Goal: Task Accomplishment & Management: Use online tool/utility

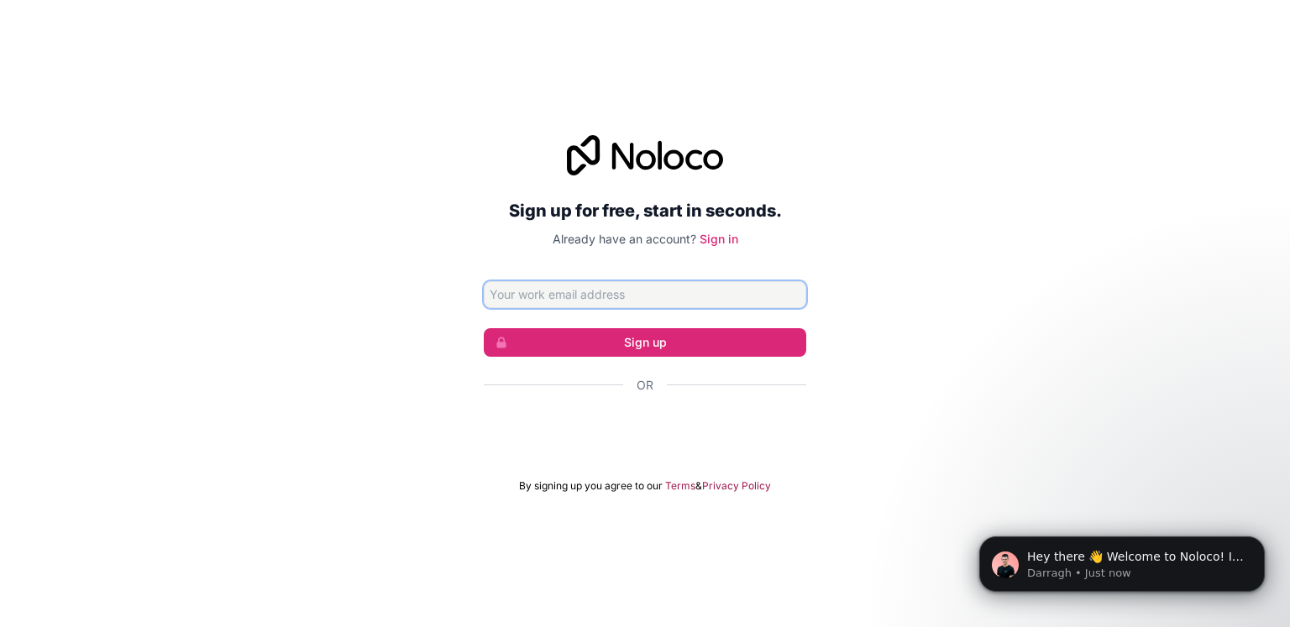
click at [634, 303] on input "Email address" at bounding box center [645, 294] width 323 height 27
paste input "yovimob420@camjoint.com"
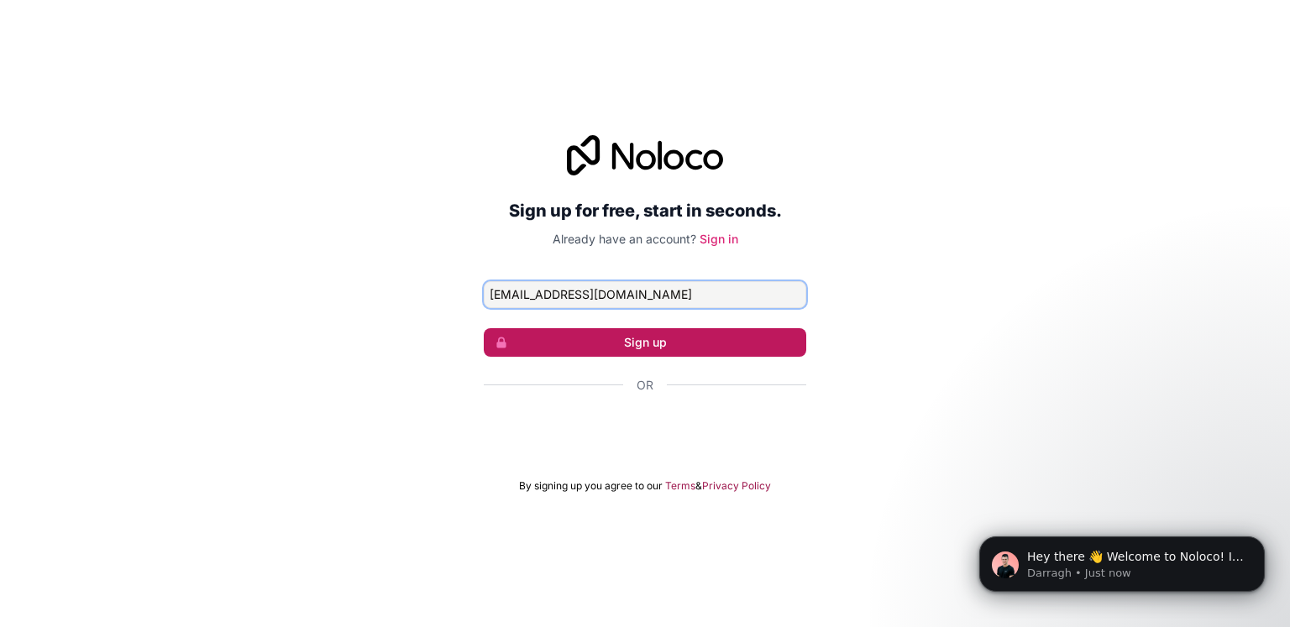
type input "yovimob420@camjoint.com"
click at [637, 339] on button "Sign up" at bounding box center [645, 342] width 323 height 29
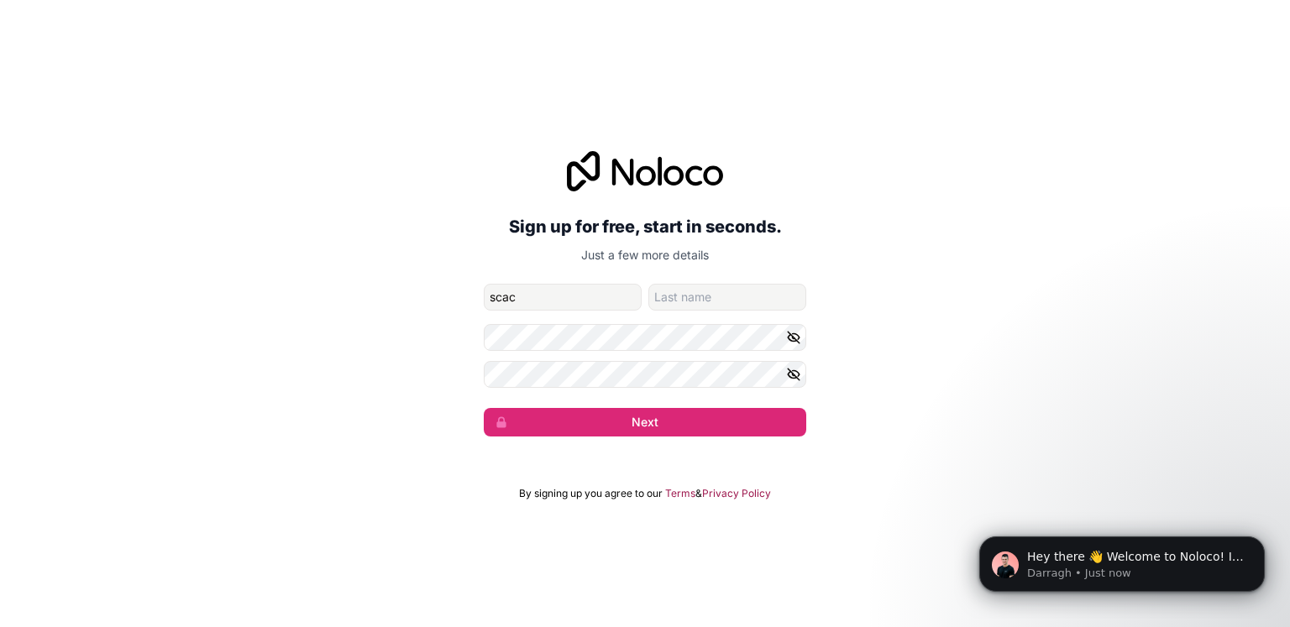
type input "scac"
click at [667, 303] on input "family-name" at bounding box center [727, 297] width 158 height 27
type input "dascas"
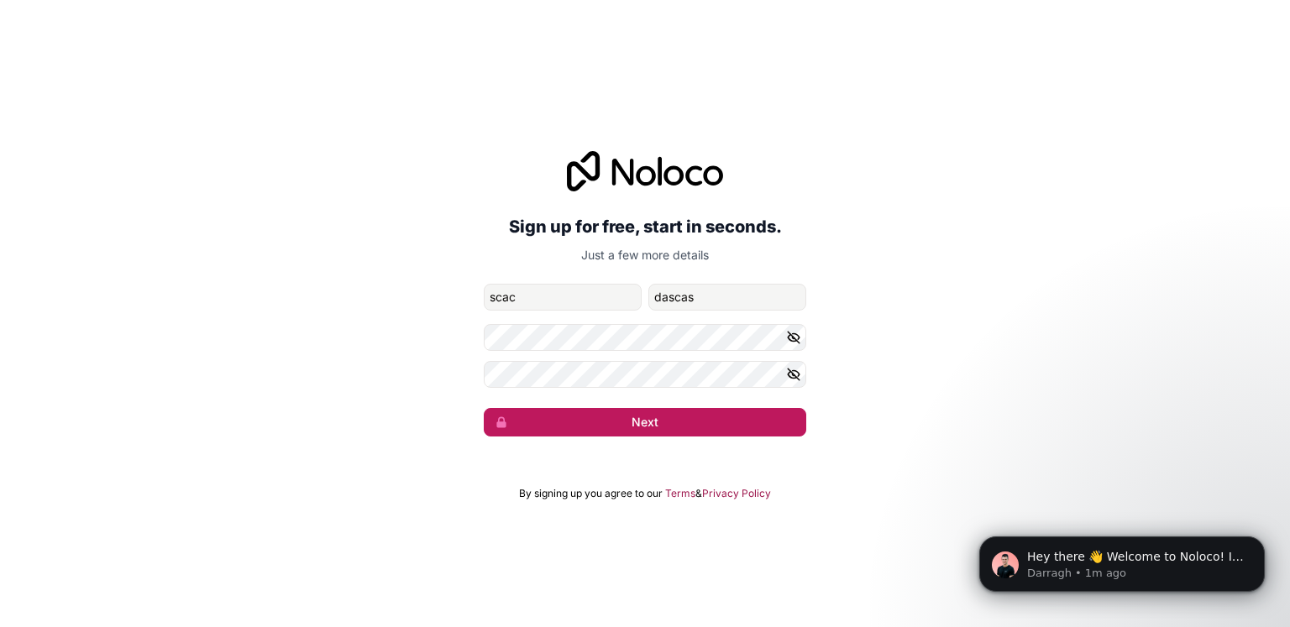
click at [606, 417] on button "Next" at bounding box center [645, 422] width 323 height 29
click at [690, 421] on button "Next" at bounding box center [645, 422] width 323 height 29
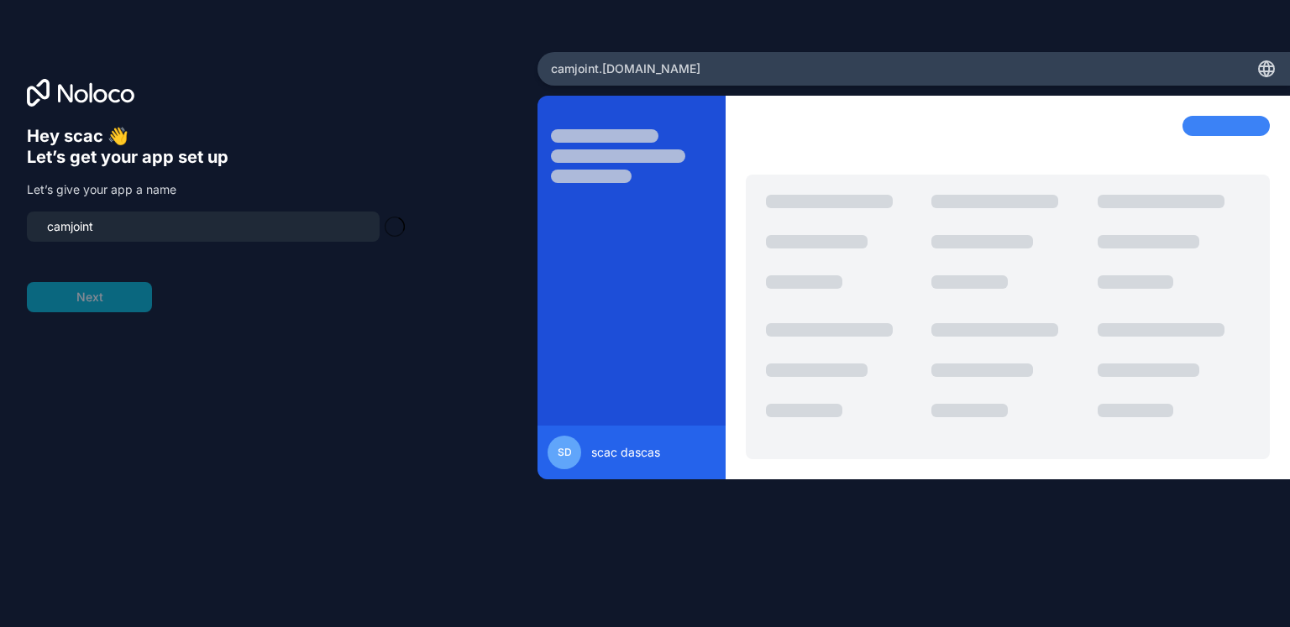
type input "camjoint-team"
click at [106, 319] on div "Hey scac 👋 Let’s get your app set up Let’s give your app a name camjoint-team N…" at bounding box center [269, 337] width 484 height 423
click at [114, 300] on button "Next" at bounding box center [89, 297] width 125 height 30
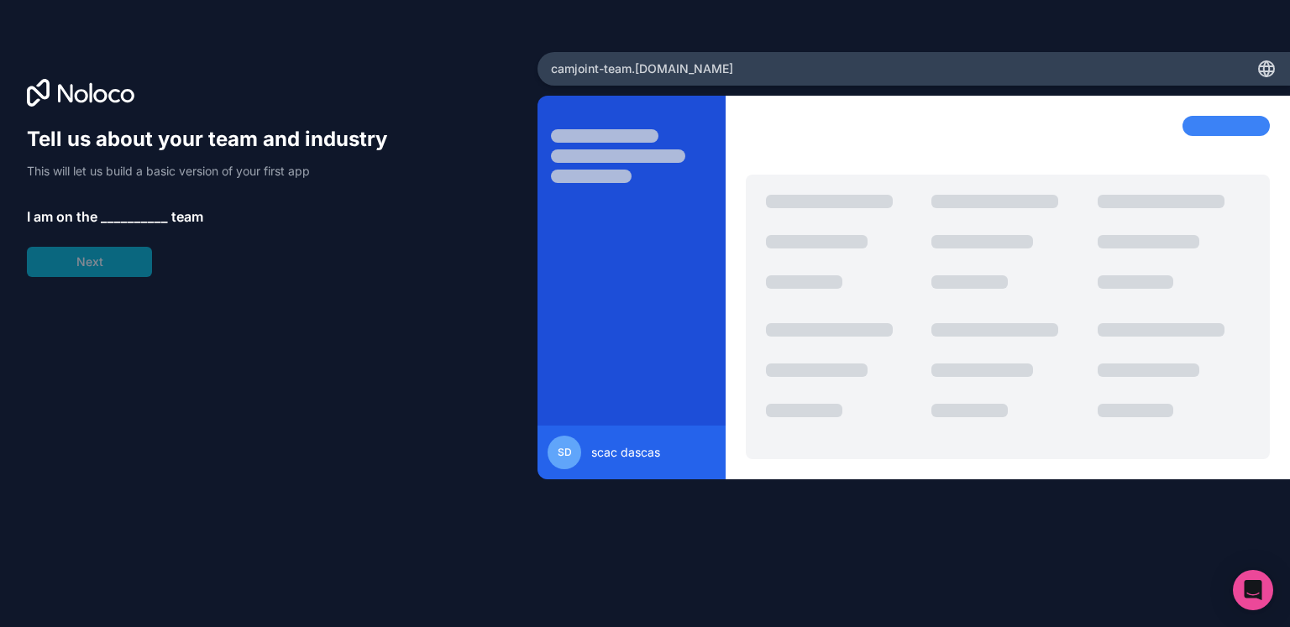
click at [129, 209] on span "__________" at bounding box center [134, 217] width 67 height 20
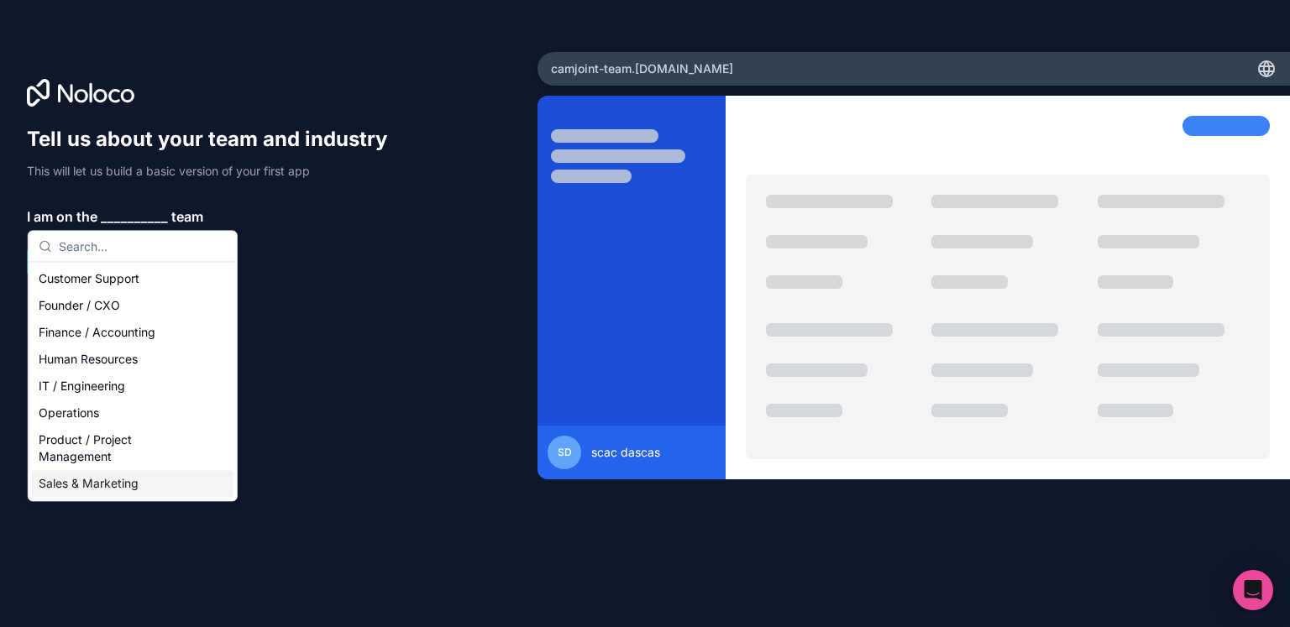
drag, startPoint x: 114, startPoint y: 486, endPoint x: 135, endPoint y: 518, distance: 38.2
click at [113, 555] on body "Tell us about your team and industry This will let us build a basic version of …" at bounding box center [645, 313] width 1290 height 627
click at [131, 396] on div "IT / Engineering" at bounding box center [133, 386] width 202 height 27
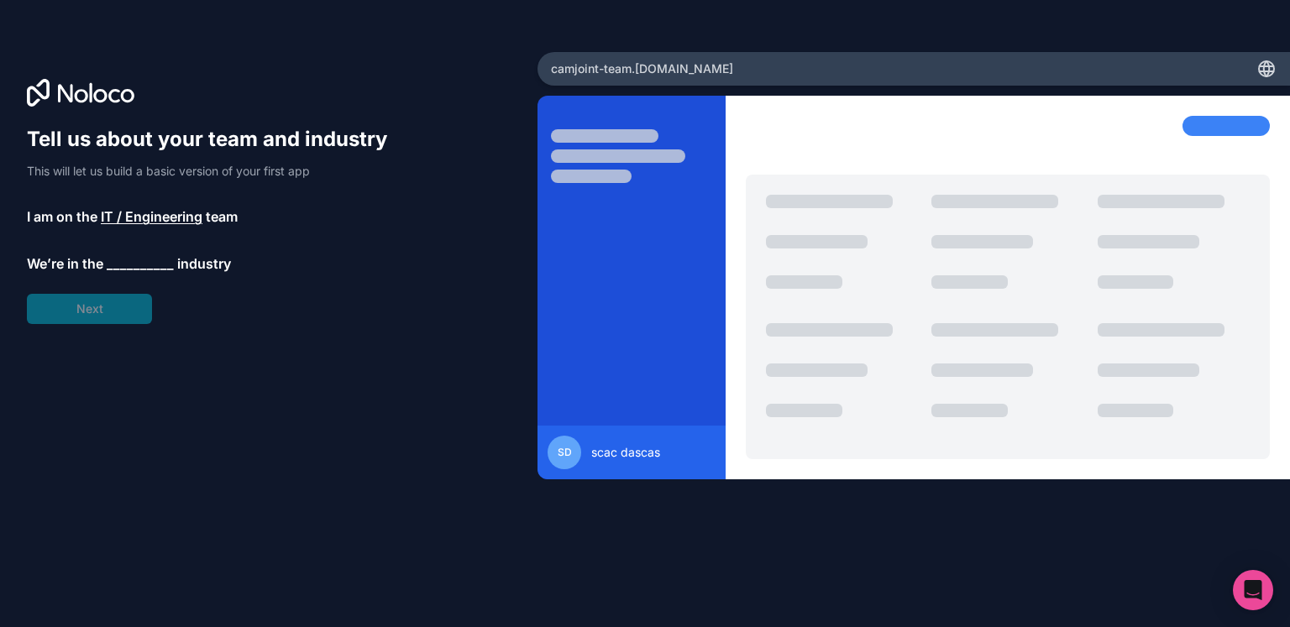
click at [154, 254] on span "__________" at bounding box center [140, 264] width 67 height 20
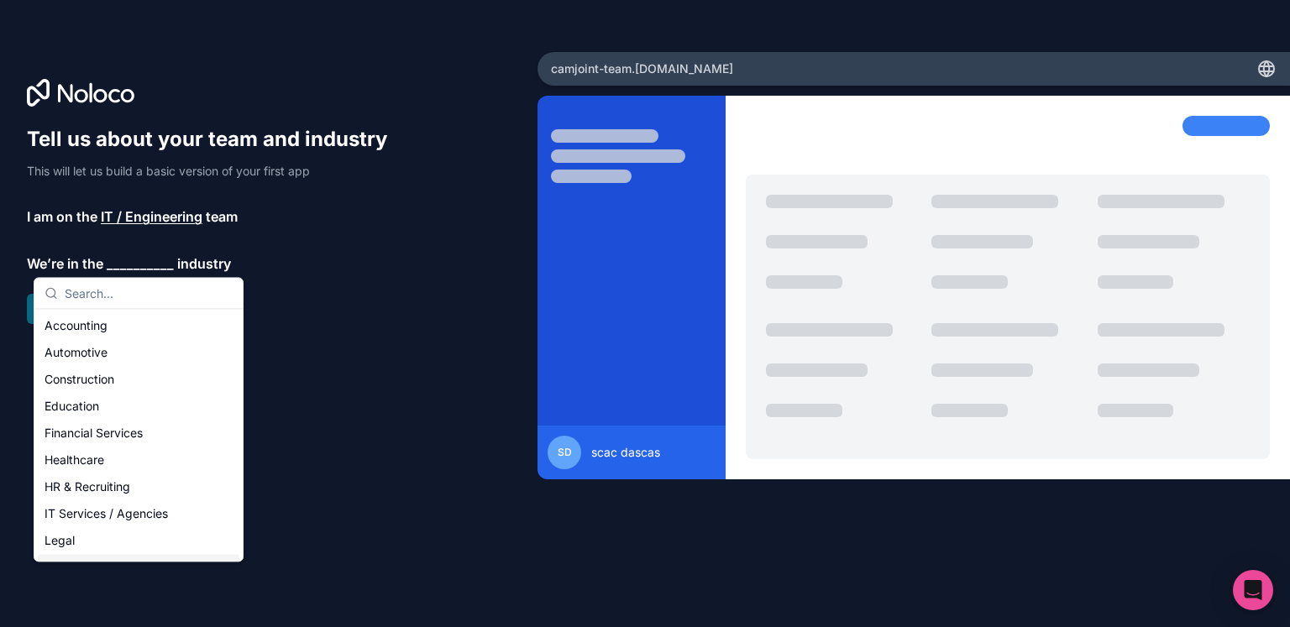
drag, startPoint x: 86, startPoint y: 538, endPoint x: 124, endPoint y: 601, distance: 73.9
click at [109, 617] on body "Tell us about your team and industry This will let us build a basic version of …" at bounding box center [645, 313] width 1290 height 627
click at [134, 509] on div "IT Services / Agencies" at bounding box center [139, 514] width 202 height 27
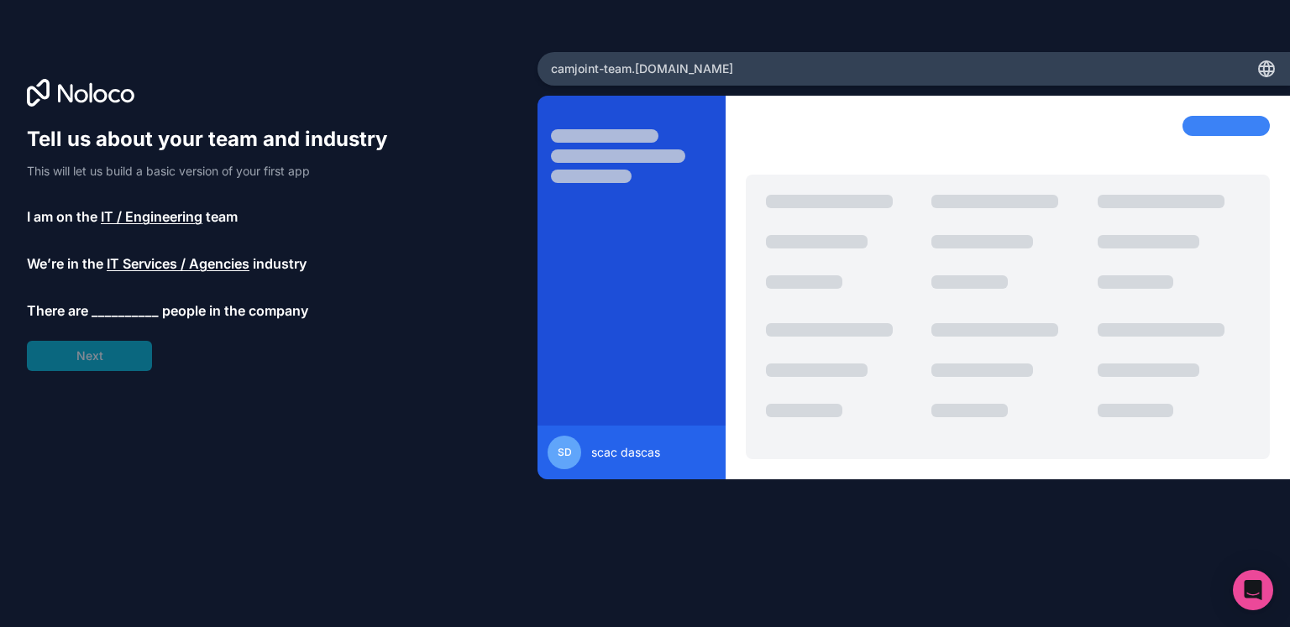
click at [101, 317] on span "__________" at bounding box center [125, 311] width 67 height 20
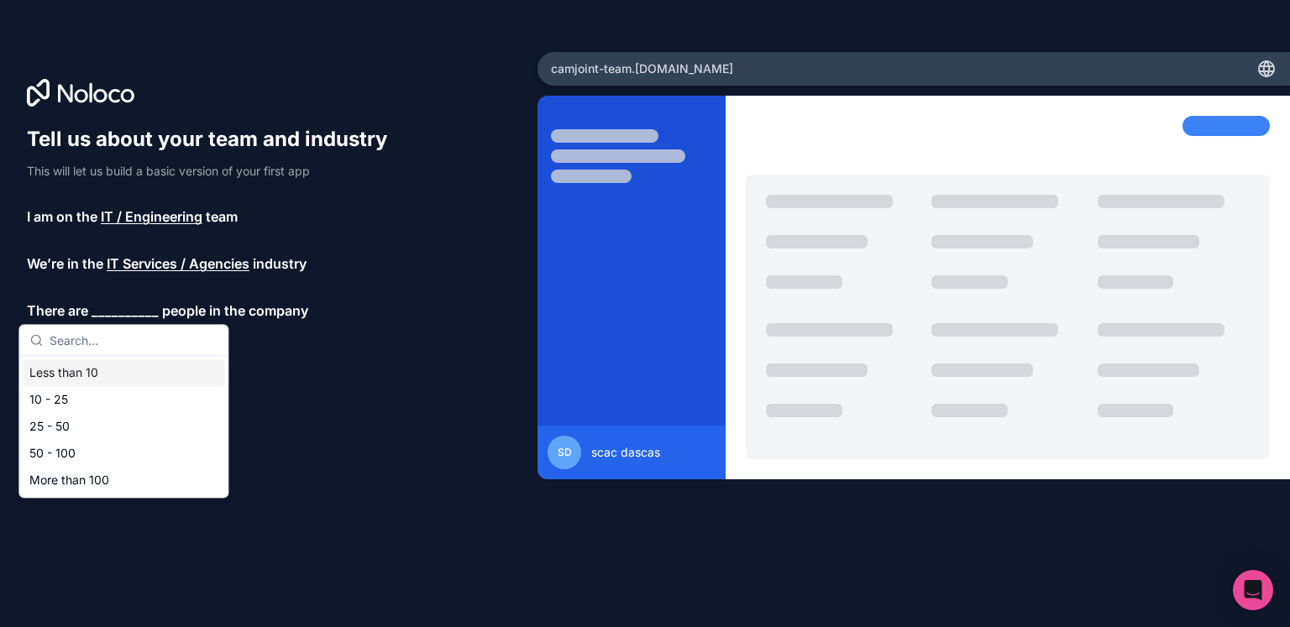
click at [106, 380] on div "Less than 10" at bounding box center [124, 373] width 202 height 27
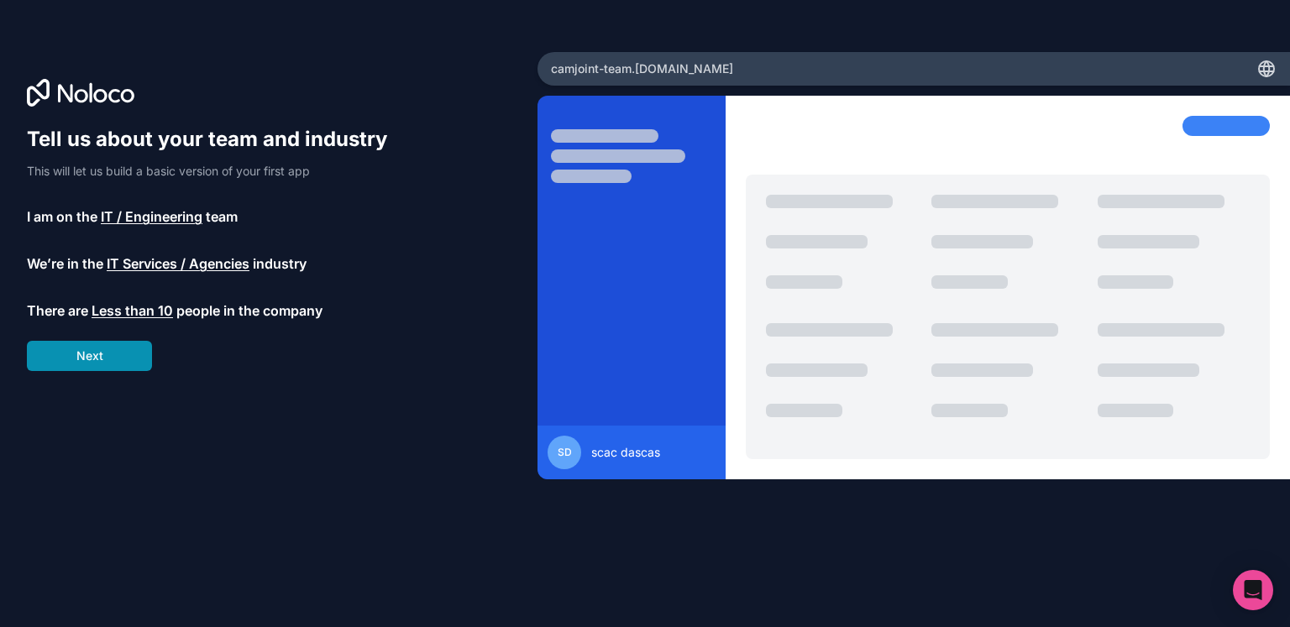
click at [96, 365] on button "Next" at bounding box center [89, 356] width 125 height 30
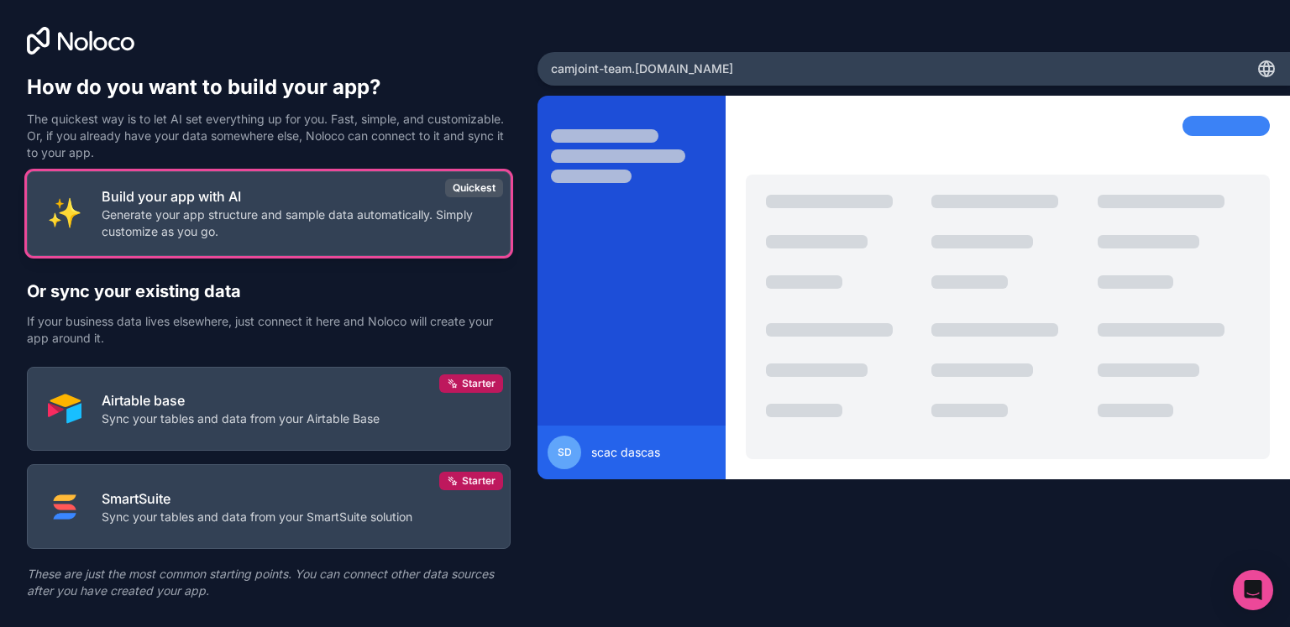
click at [254, 224] on p "Generate your app structure and sample data automatically. Simply customize as …" at bounding box center [296, 224] width 388 height 34
click at [261, 228] on p "Generate your app structure and sample data automatically. Simply customize as …" at bounding box center [296, 224] width 388 height 34
click at [218, 203] on p "Build your app with AI" at bounding box center [296, 196] width 388 height 20
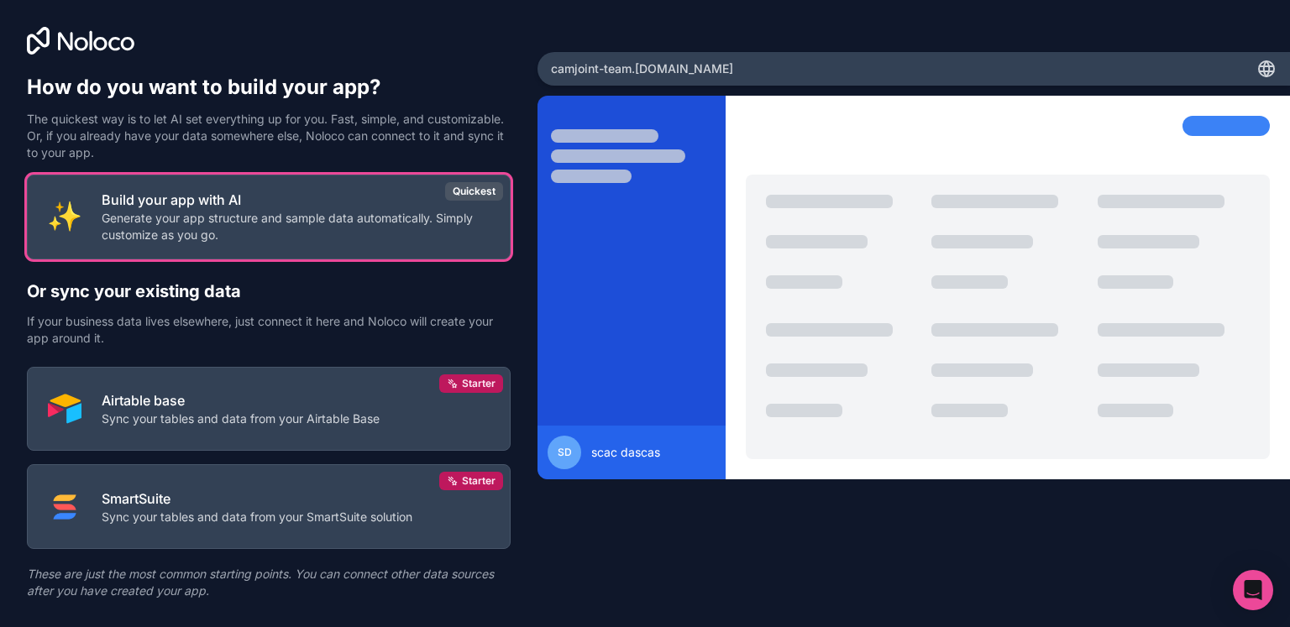
click at [692, 57] on div "camjoint-team .noloco.co" at bounding box center [914, 69] width 753 height 34
click at [694, 65] on div "camjoint-team .noloco.co" at bounding box center [914, 69] width 753 height 34
click at [725, 76] on div "camjoint-team .noloco.co" at bounding box center [914, 69] width 753 height 34
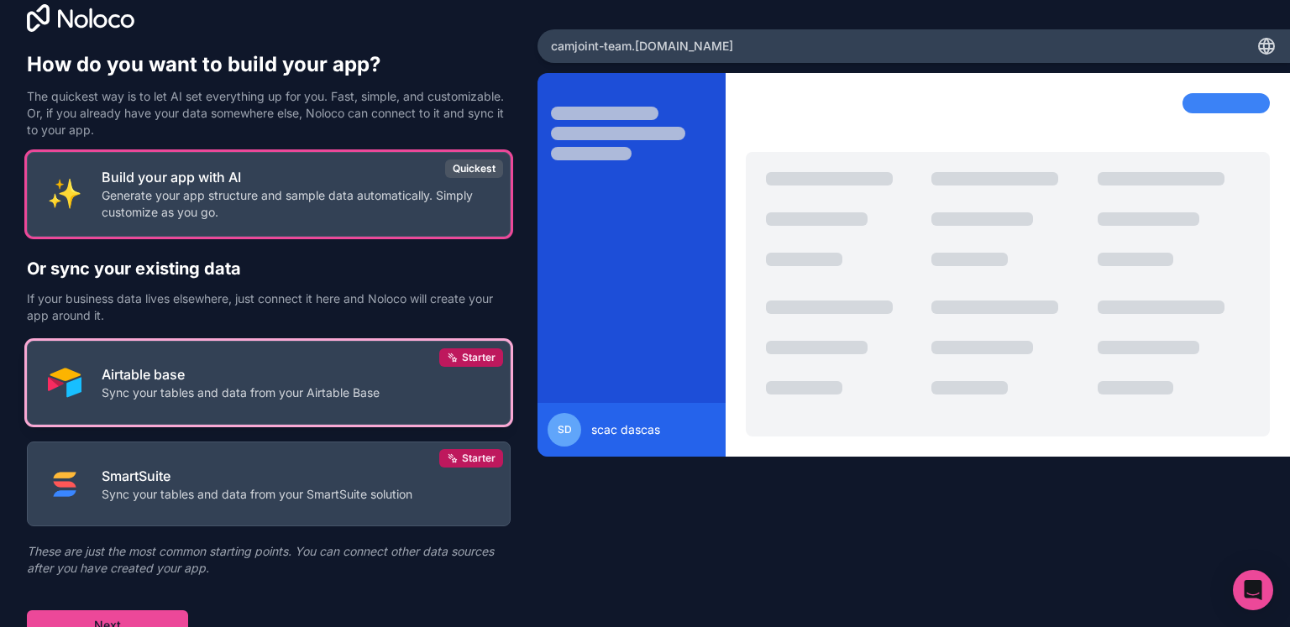
scroll to position [34, 0]
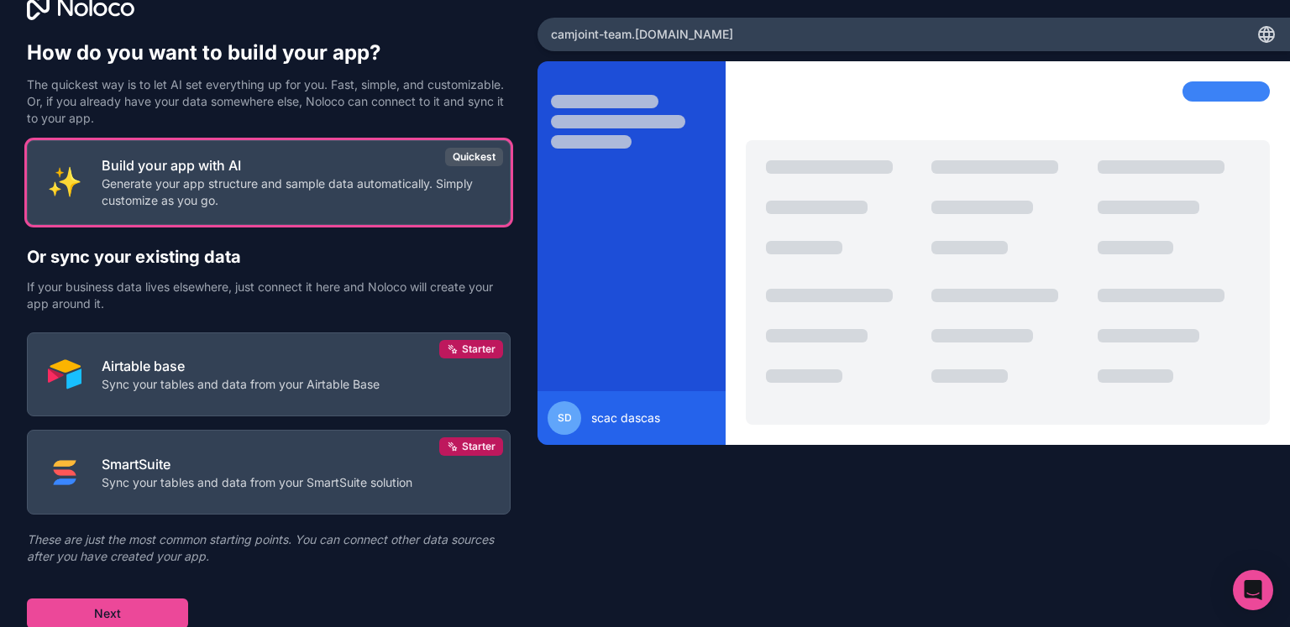
click at [129, 596] on div "Build your app with AI Generate your app structure and sample data automaticall…" at bounding box center [269, 384] width 484 height 489
click at [131, 605] on button "Next" at bounding box center [107, 614] width 161 height 30
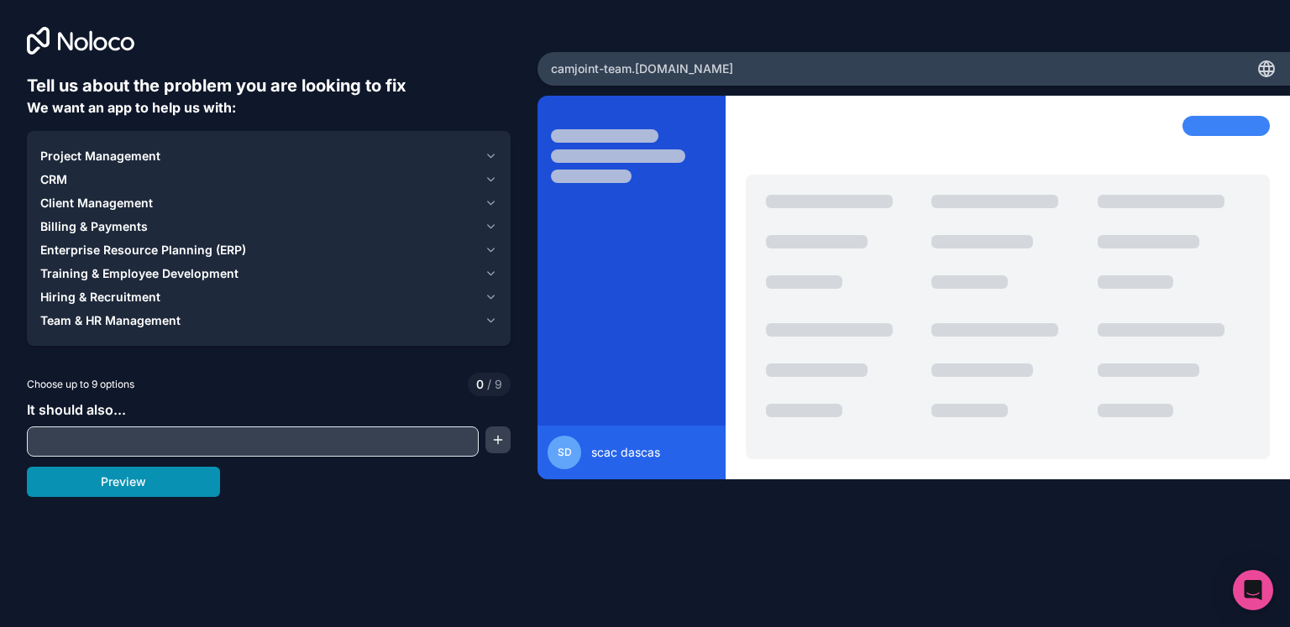
click at [124, 495] on button "Preview" at bounding box center [123, 482] width 193 height 30
click at [150, 454] on div at bounding box center [253, 442] width 452 height 30
click at [154, 444] on input "text" at bounding box center [253, 442] width 444 height 24
paste input "Cria uma aplicação de administração de VPN no Noloco, em português, com as segu…"
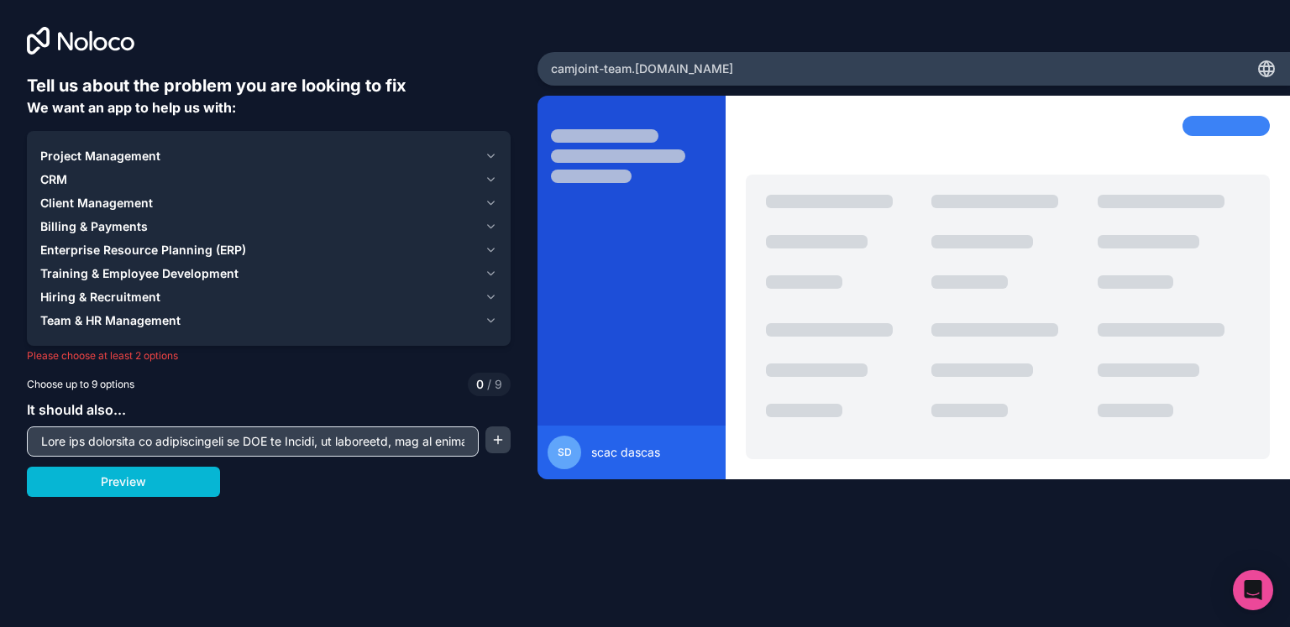
scroll to position [0, 14041]
type input "Cria uma aplicação de administração de VPN no Noloco, em português, com as segu…"
click at [202, 488] on button "Preview" at bounding box center [123, 482] width 193 height 30
click at [91, 155] on span "Project Management" at bounding box center [100, 156] width 120 height 17
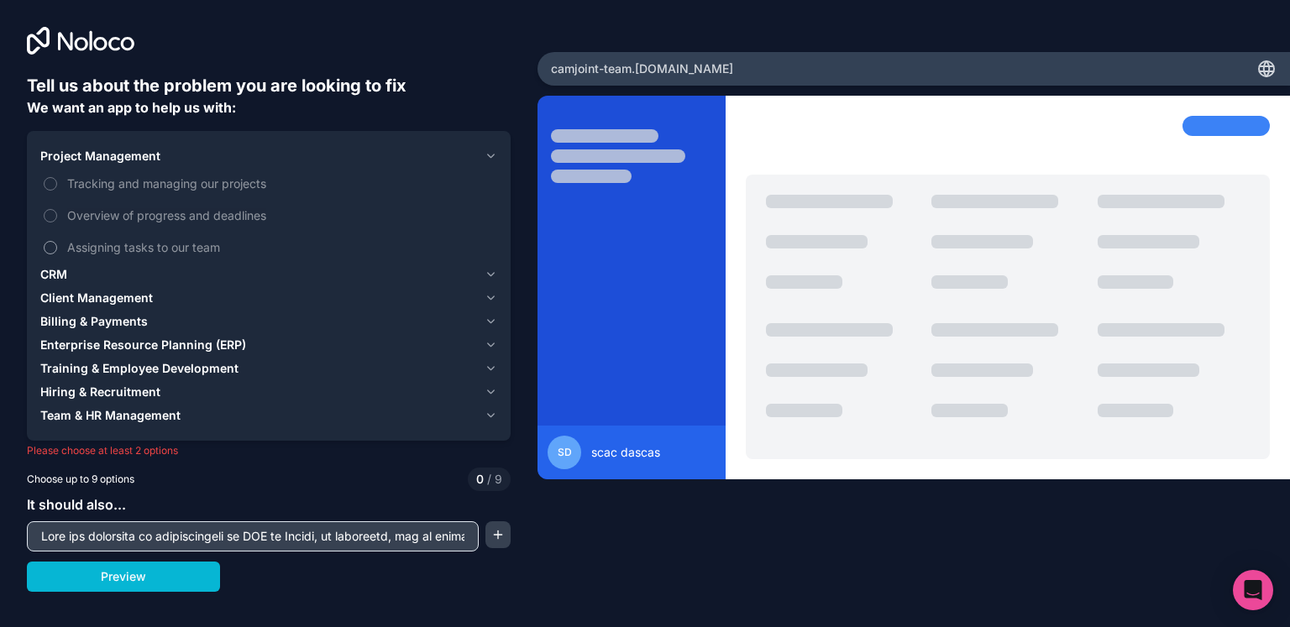
click at [50, 242] on button "Assigning tasks to our team" at bounding box center [50, 247] width 13 height 13
click at [82, 299] on span "Client Management" at bounding box center [96, 298] width 113 height 17
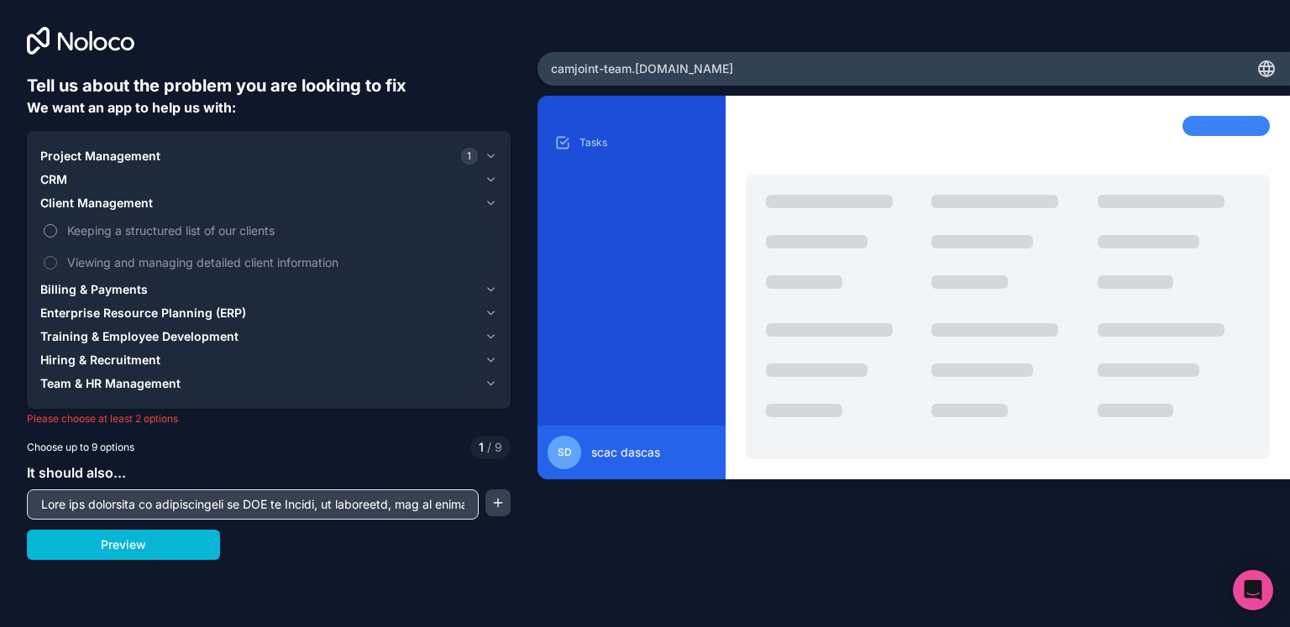
click at [102, 243] on label "Keeping a structured list of our clients" at bounding box center [268, 230] width 457 height 31
click at [57, 238] on button "Keeping a structured list of our clients" at bounding box center [50, 230] width 13 height 13
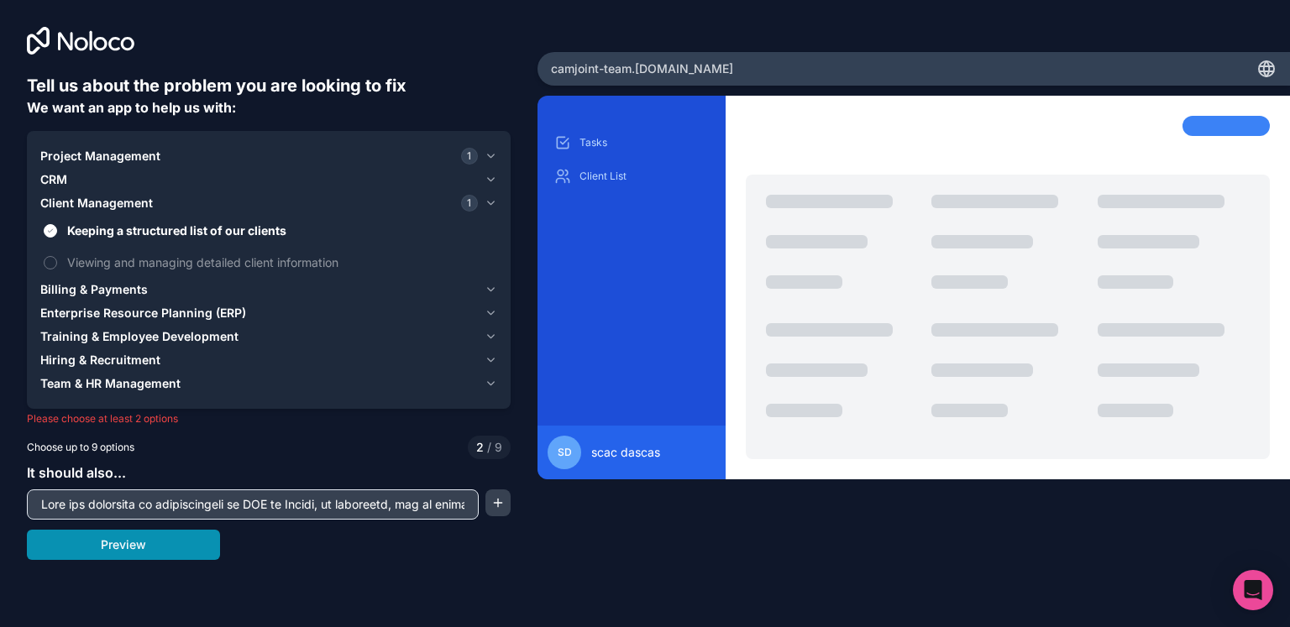
click at [181, 543] on button "Preview" at bounding box center [123, 545] width 193 height 30
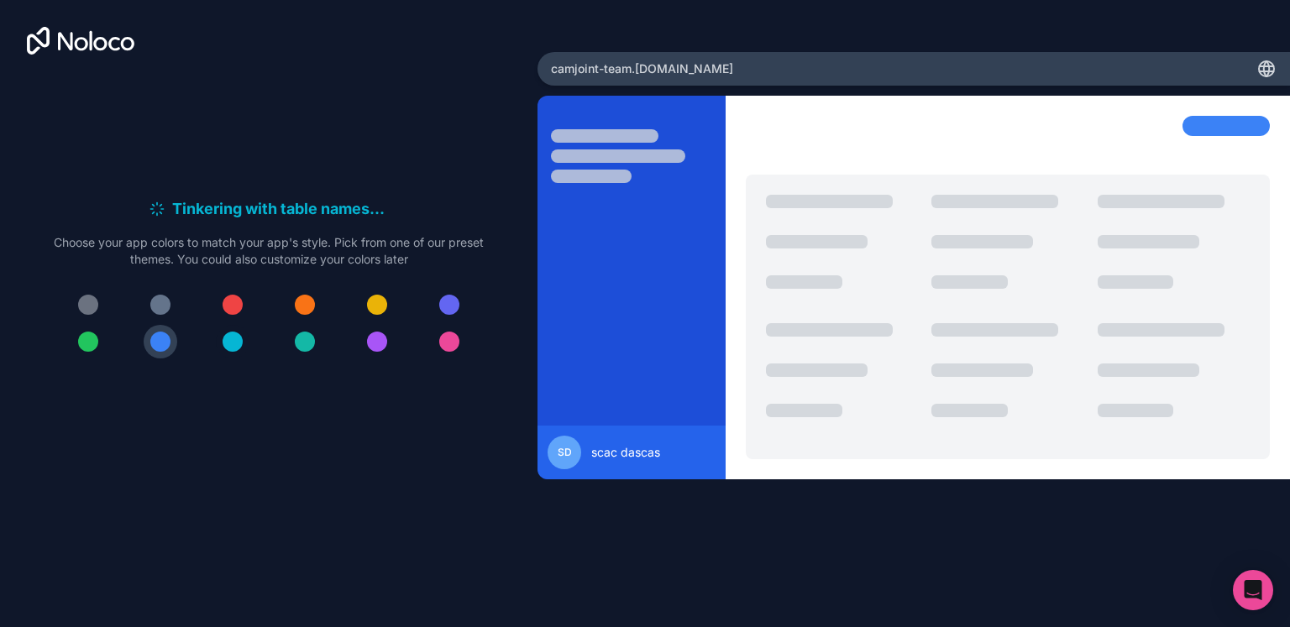
click at [242, 344] on div at bounding box center [233, 342] width 20 height 20
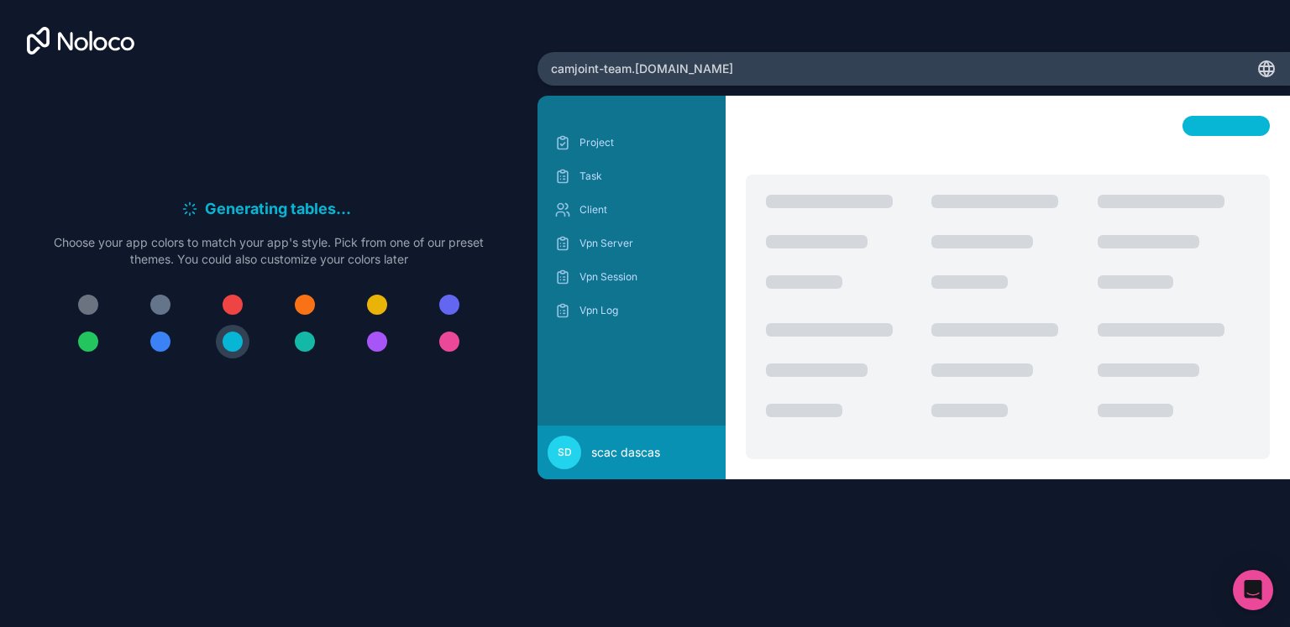
click at [162, 307] on div at bounding box center [160, 305] width 20 height 20
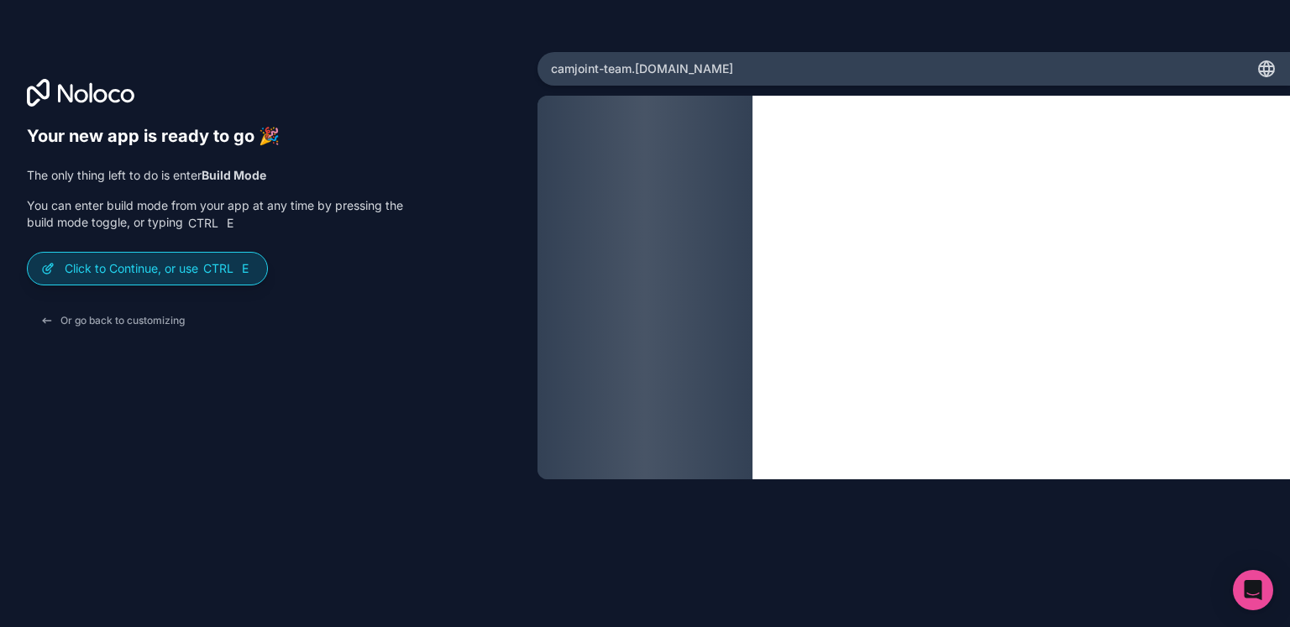
click at [192, 275] on p "Click to Continue, or use Ctrl E" at bounding box center [159, 268] width 189 height 17
